Goal: Check status: Check status

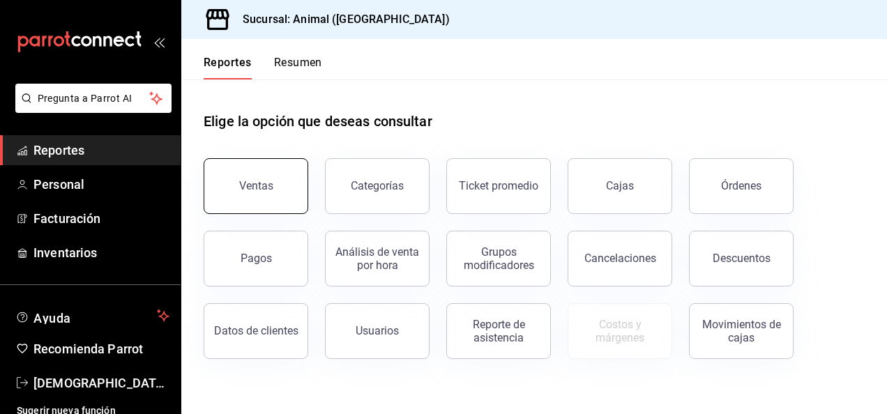
click at [269, 174] on button "Ventas" at bounding box center [256, 186] width 105 height 56
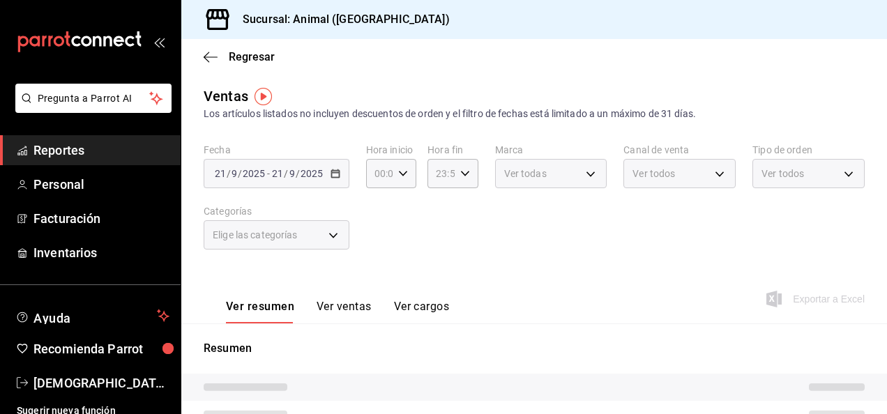
type input "04:00"
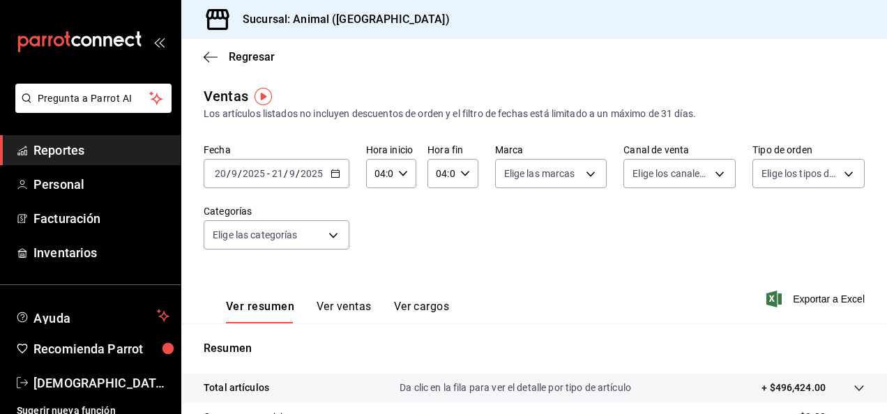
click at [333, 174] on icon "button" at bounding box center [335, 174] width 10 height 10
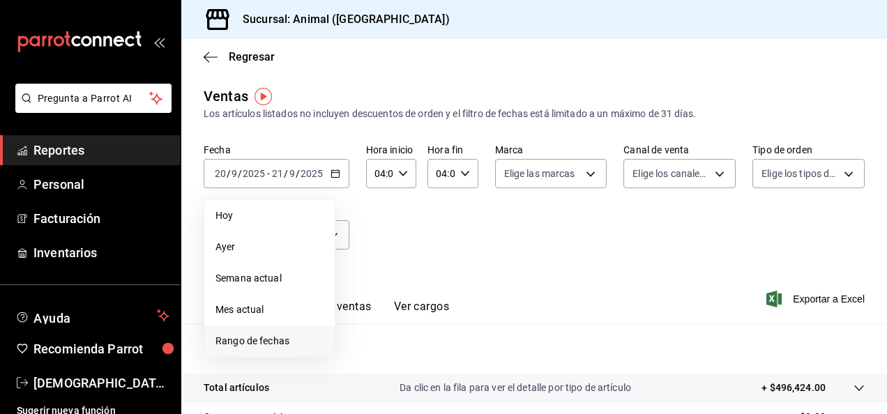
click at [290, 340] on span "Rango de fechas" at bounding box center [269, 341] width 108 height 15
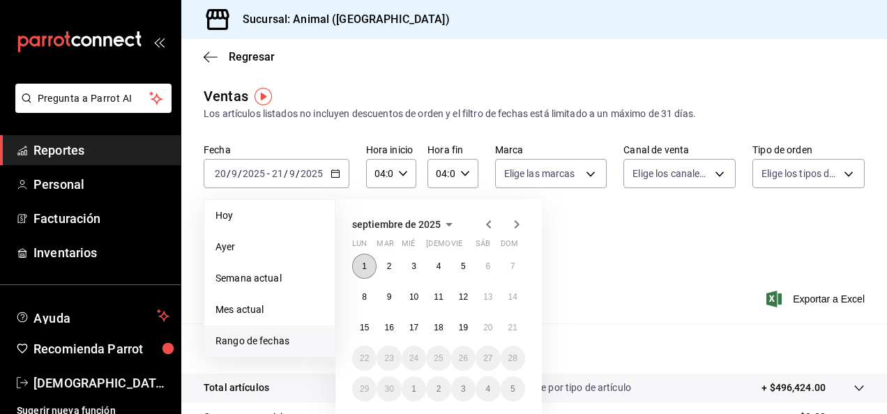
click at [358, 266] on button "1" at bounding box center [364, 266] width 24 height 25
click at [510, 327] on abbr "21" at bounding box center [512, 328] width 9 height 10
